Goal: Task Accomplishment & Management: Use online tool/utility

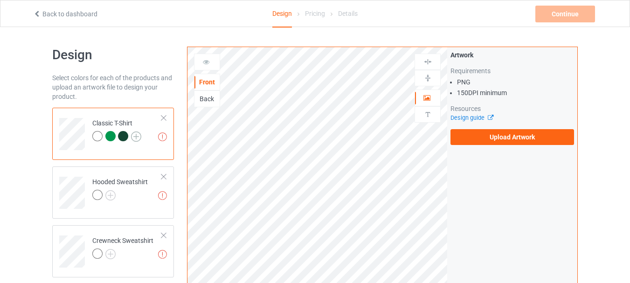
click at [134, 136] on img at bounding box center [136, 137] width 10 height 10
